Goal: Transaction & Acquisition: Subscribe to service/newsletter

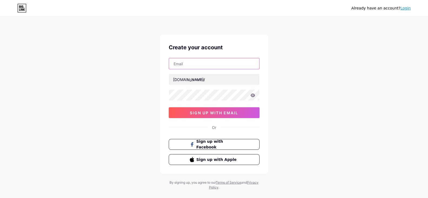
click at [206, 62] on input "text" at bounding box center [214, 63] width 90 height 11
type input "[PERSON_NAME][EMAIL_ADDRESS][DOMAIN_NAME]"
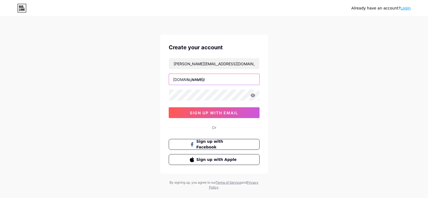
click at [216, 79] on input "text" at bounding box center [214, 79] width 90 height 11
type input "rutzpt"
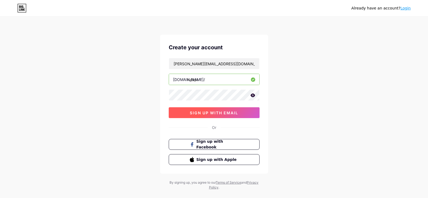
click at [223, 113] on span "sign up with email" at bounding box center [214, 112] width 48 height 5
